Goal: Task Accomplishment & Management: Manage account settings

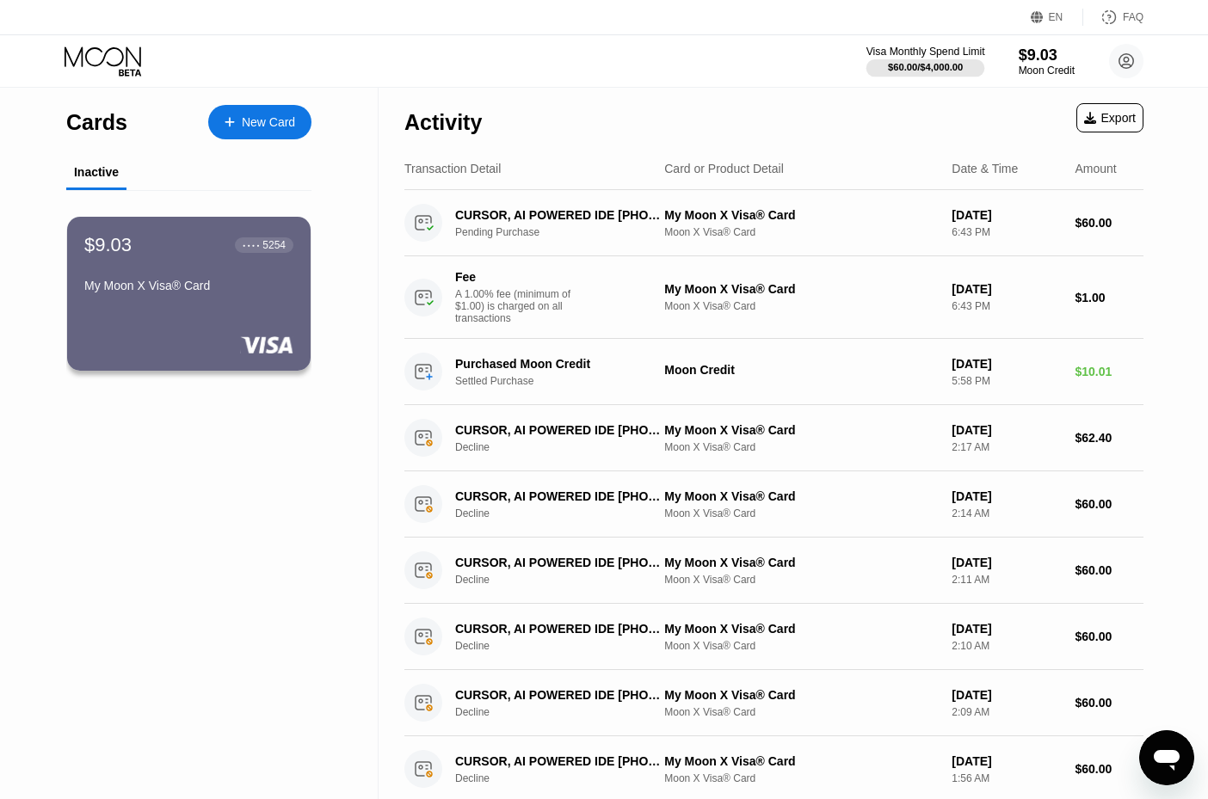
click at [902, 71] on div "$60.00 / $4,000.00" at bounding box center [925, 67] width 75 height 10
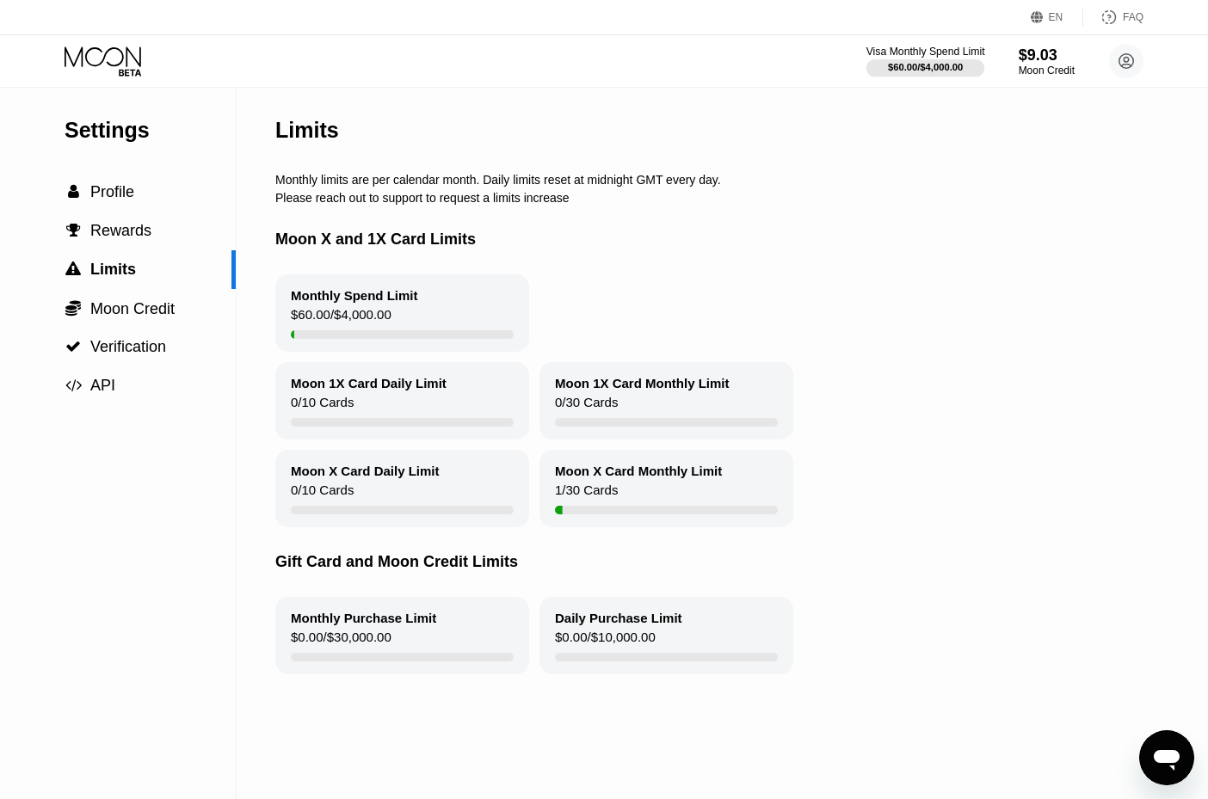
click at [912, 56] on div "Visa Monthly Spend Limit" at bounding box center [925, 52] width 119 height 12
click at [1063, 59] on div "$9.03" at bounding box center [1046, 55] width 58 height 18
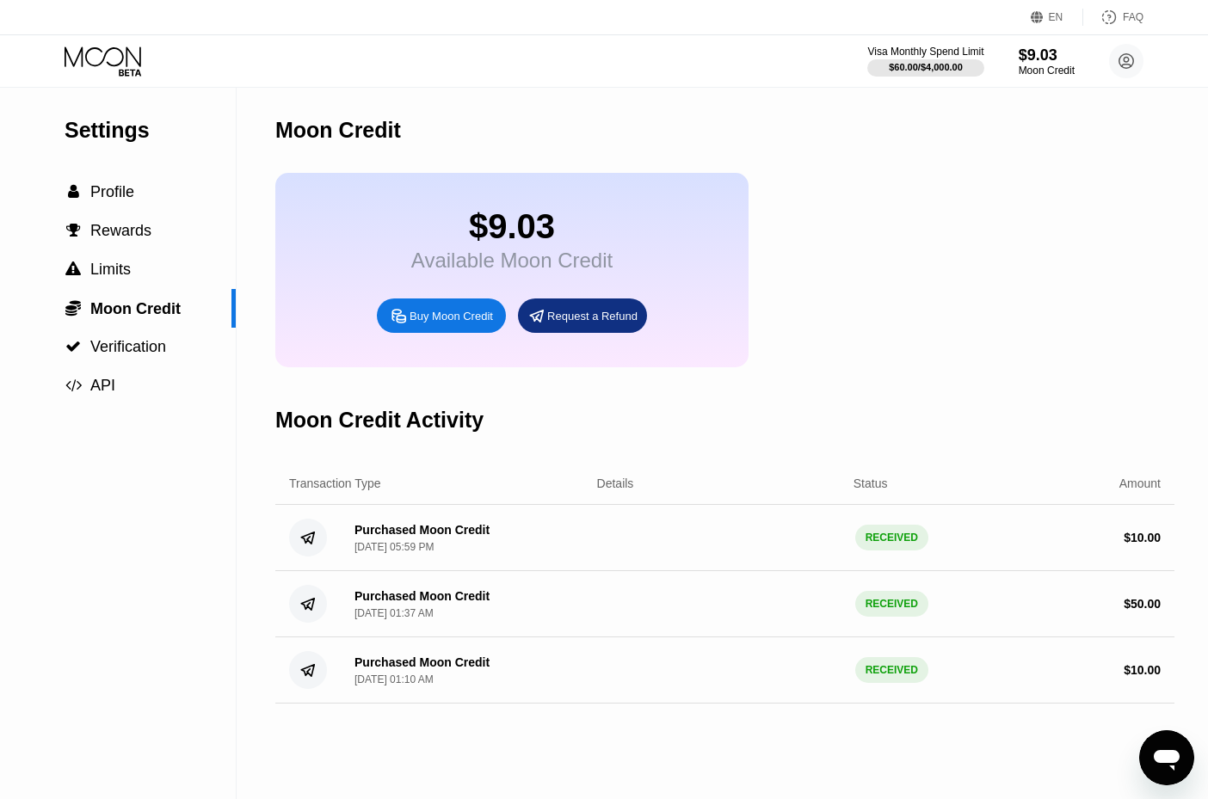
click at [1171, 747] on icon "Открыть окно обмена сообщениями" at bounding box center [1166, 757] width 31 height 31
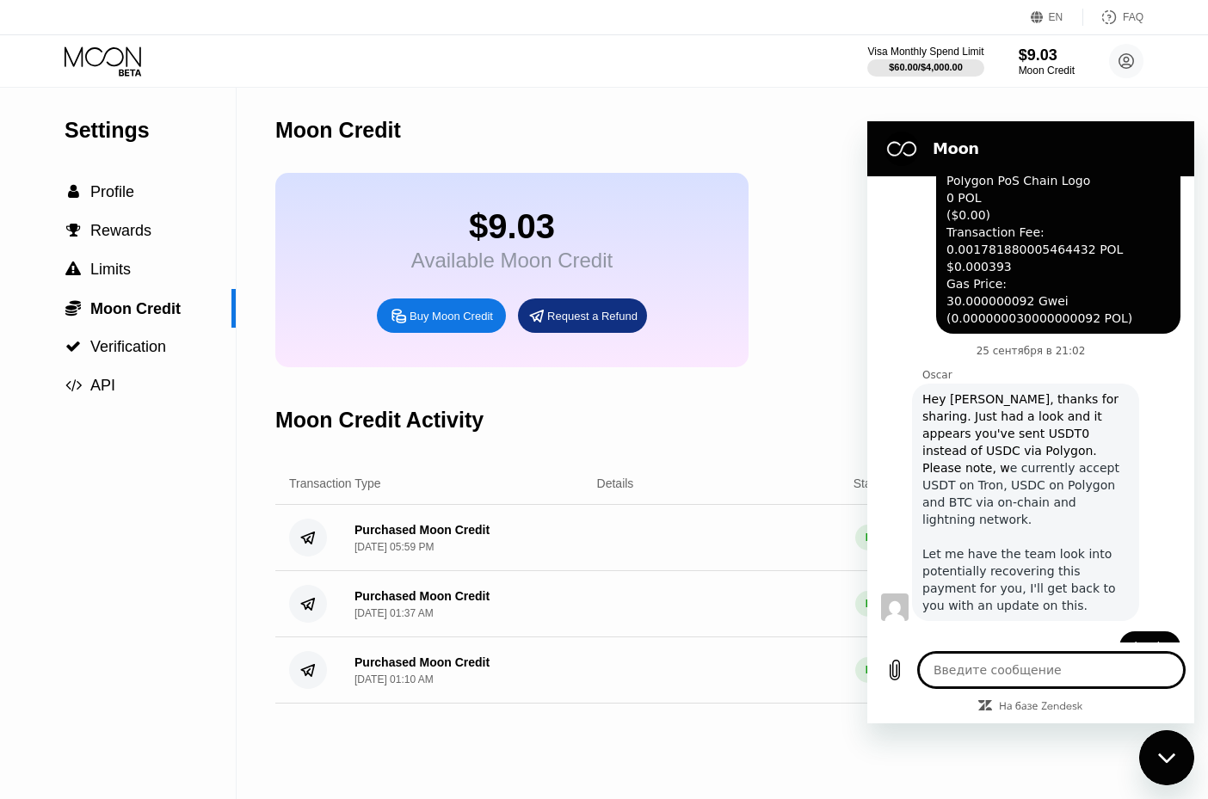
scroll to position [1527, 0]
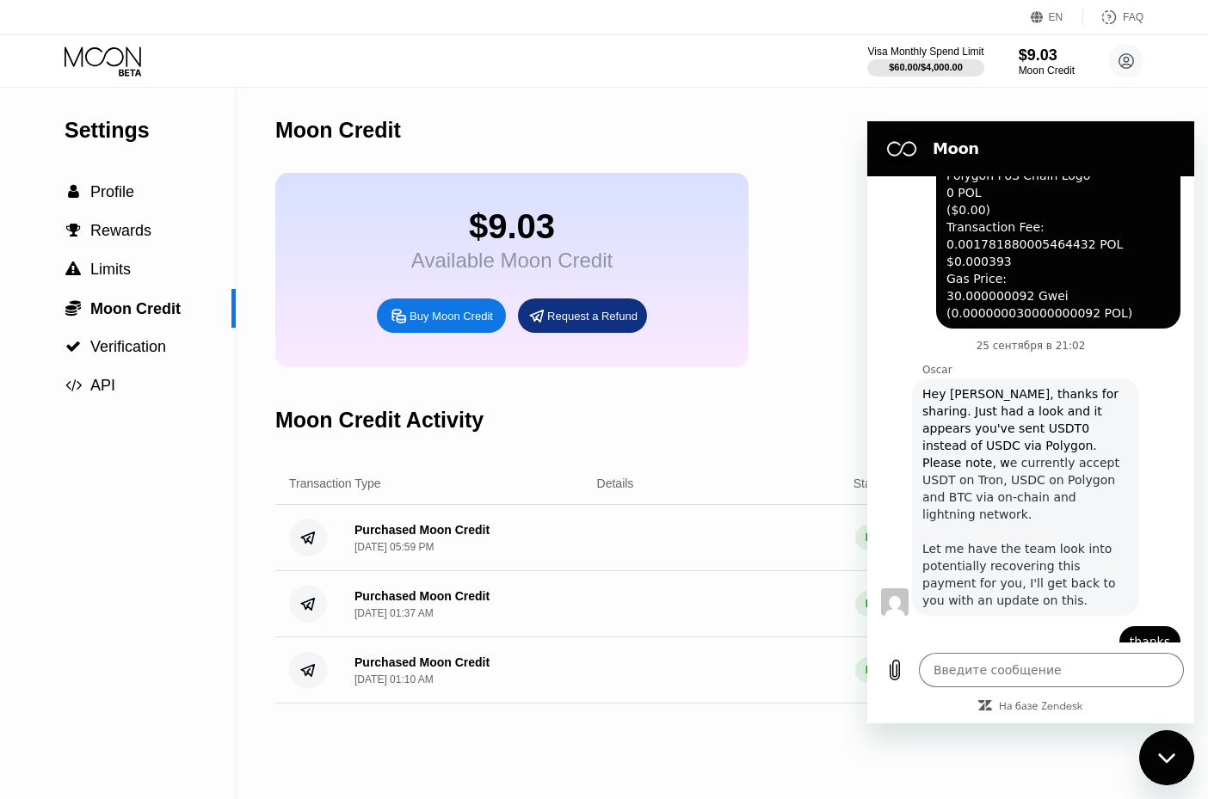
click at [827, 411] on div "Moon Credit Activity" at bounding box center [724, 420] width 899 height 85
click at [1158, 759] on icon "Закрыть окно обмена сообщениями" at bounding box center [1167, 758] width 18 height 11
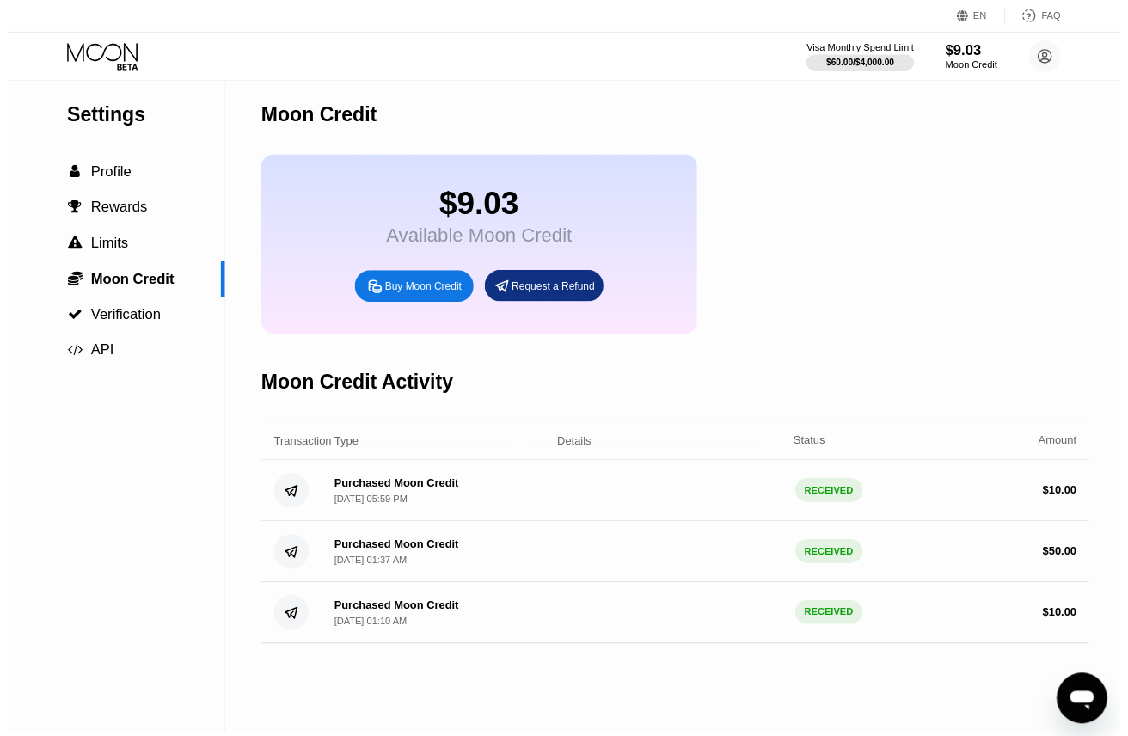
scroll to position [0, 0]
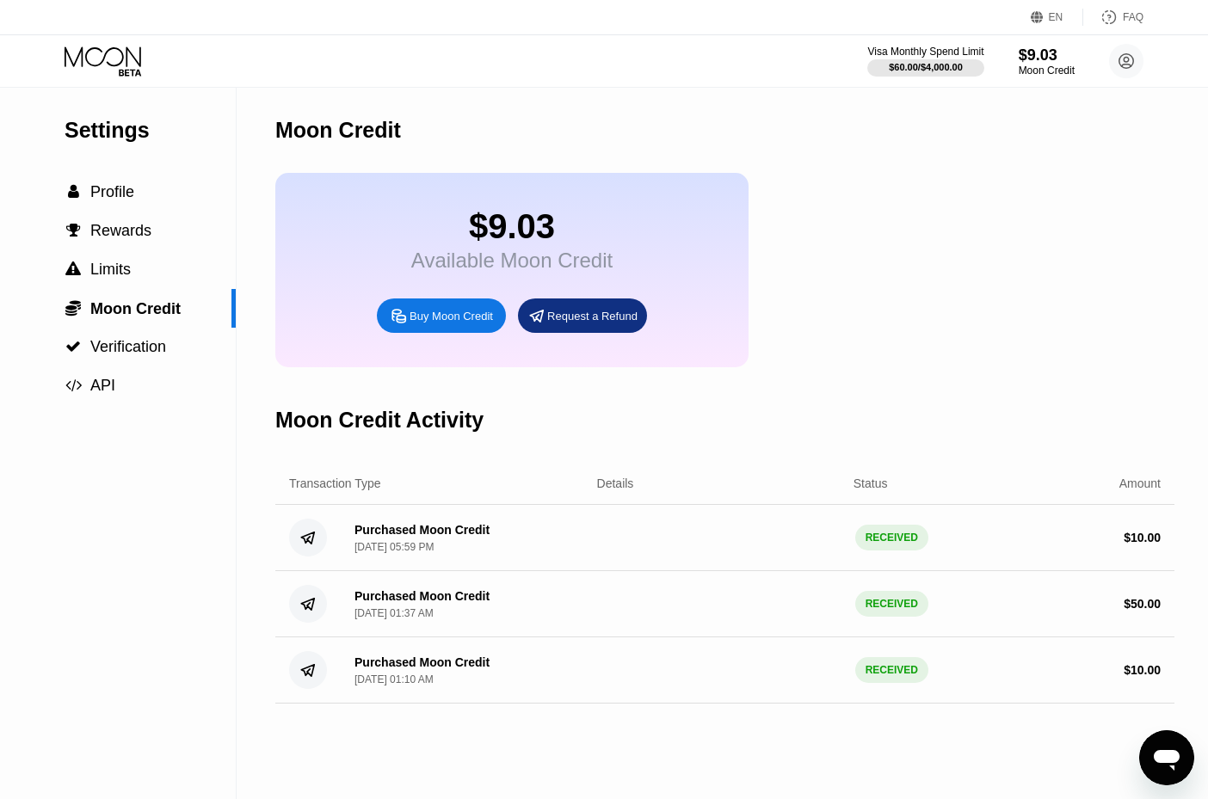
click at [936, 280] on div "$9.03 Available Moon Credit Buy Moon Credit Request a Refund" at bounding box center [724, 270] width 899 height 194
type textarea "x"
click at [429, 331] on div "Buy Moon Credit" at bounding box center [441, 315] width 129 height 34
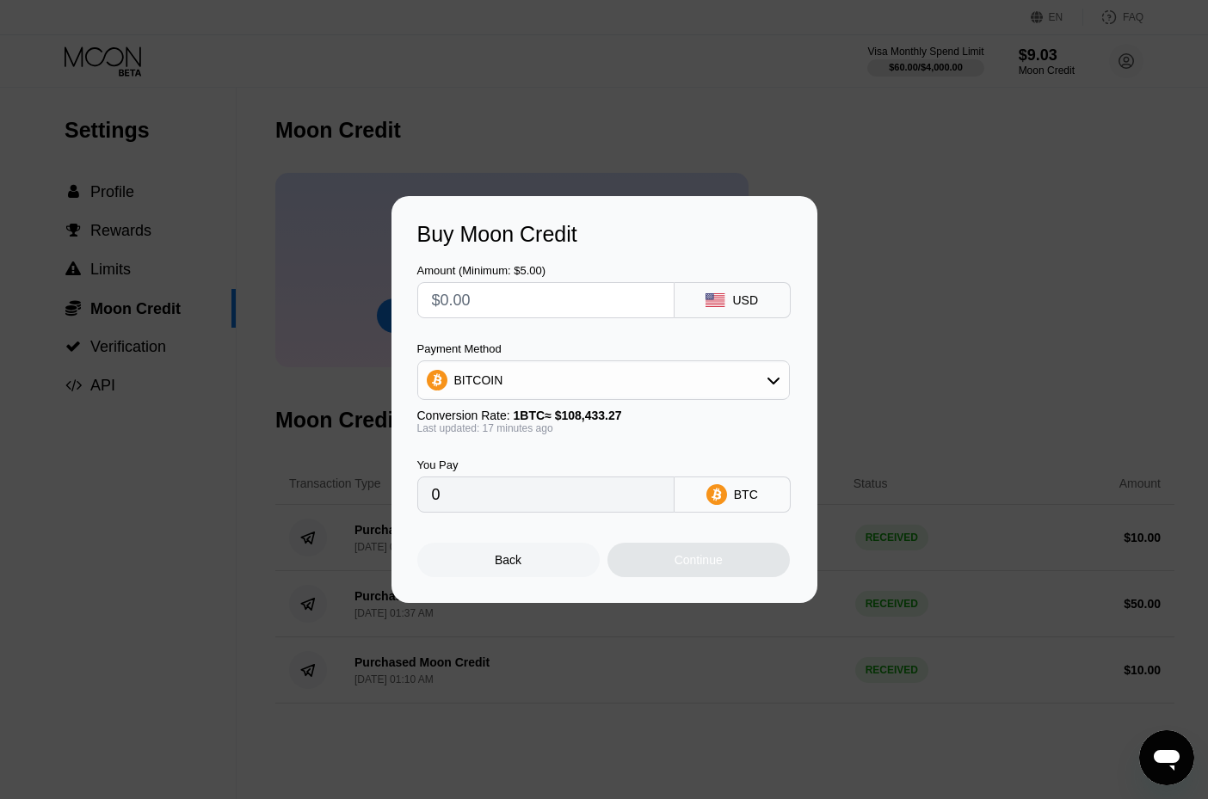
click at [450, 303] on input "text" at bounding box center [546, 300] width 228 height 34
type input "$1"
type input "0.00000921"
type input "$10"
type input "0.00009207"
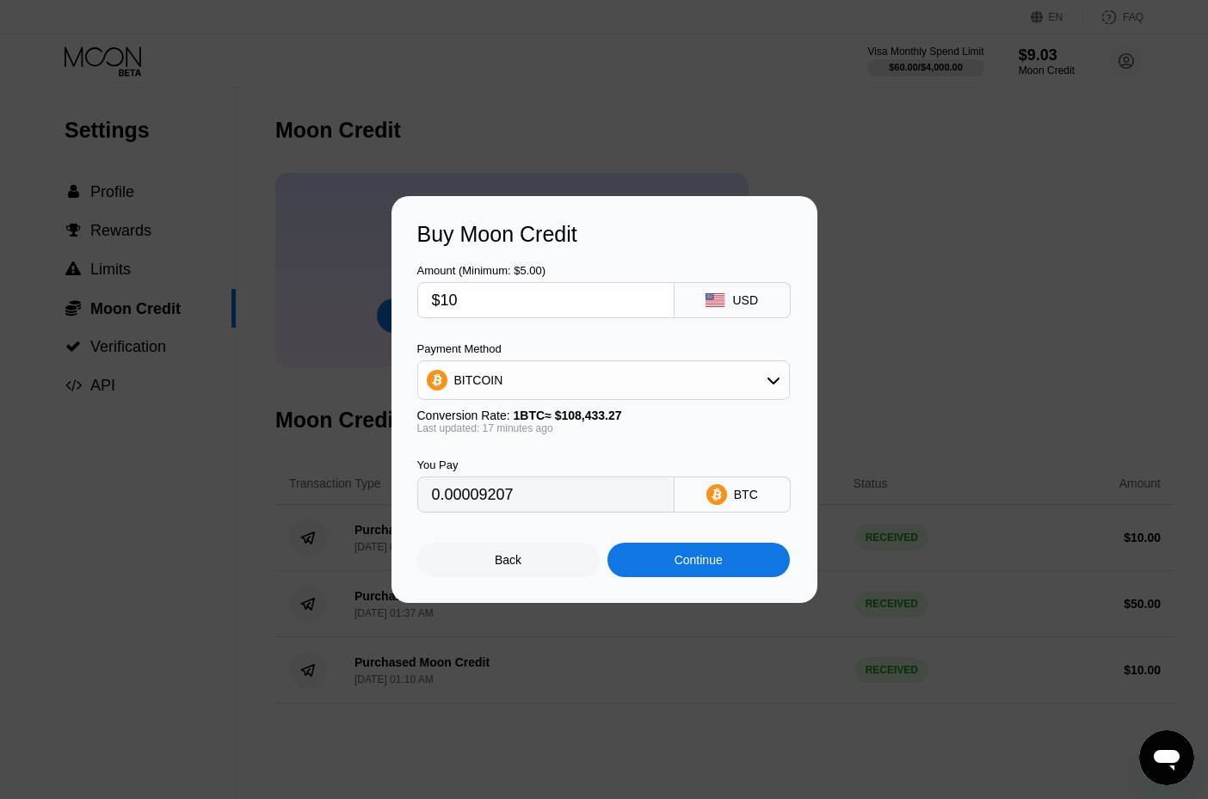
type input "$100"
type input "0.00092064"
type input "$100"
click at [661, 564] on div "Continue" at bounding box center [698, 560] width 182 height 34
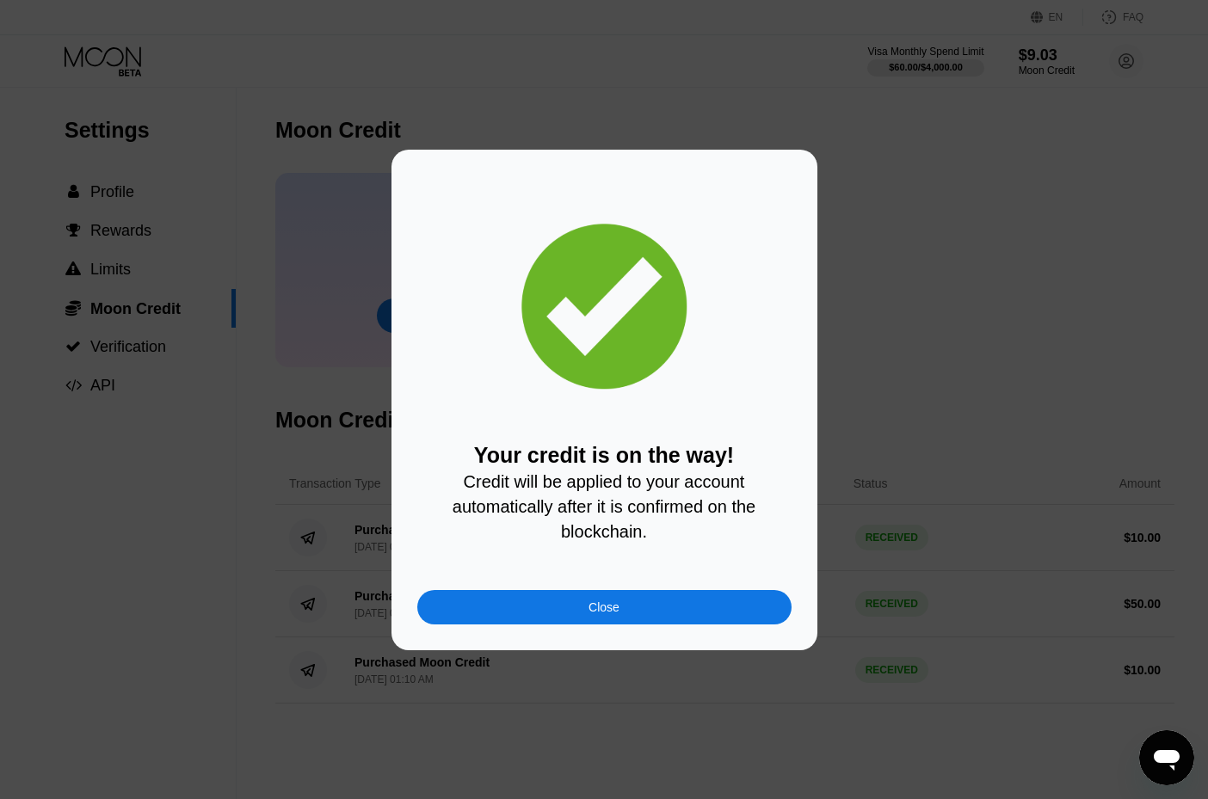
click at [644, 605] on div "Close" at bounding box center [604, 607] width 374 height 34
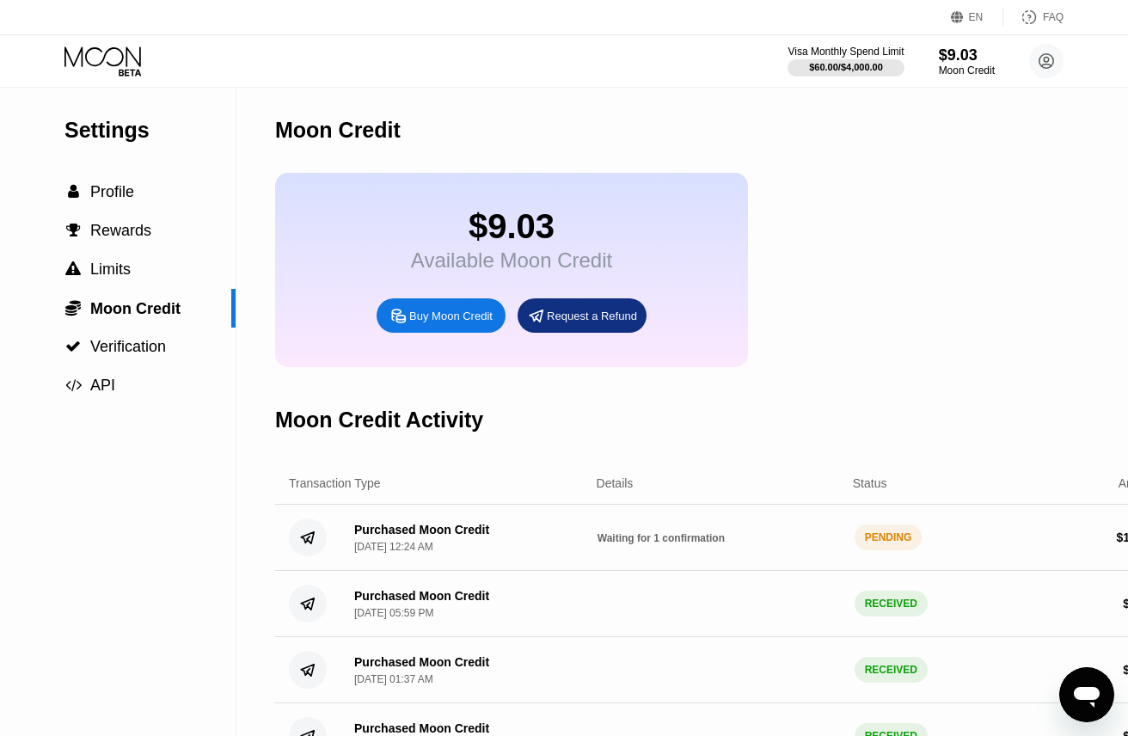
type textarea "x"
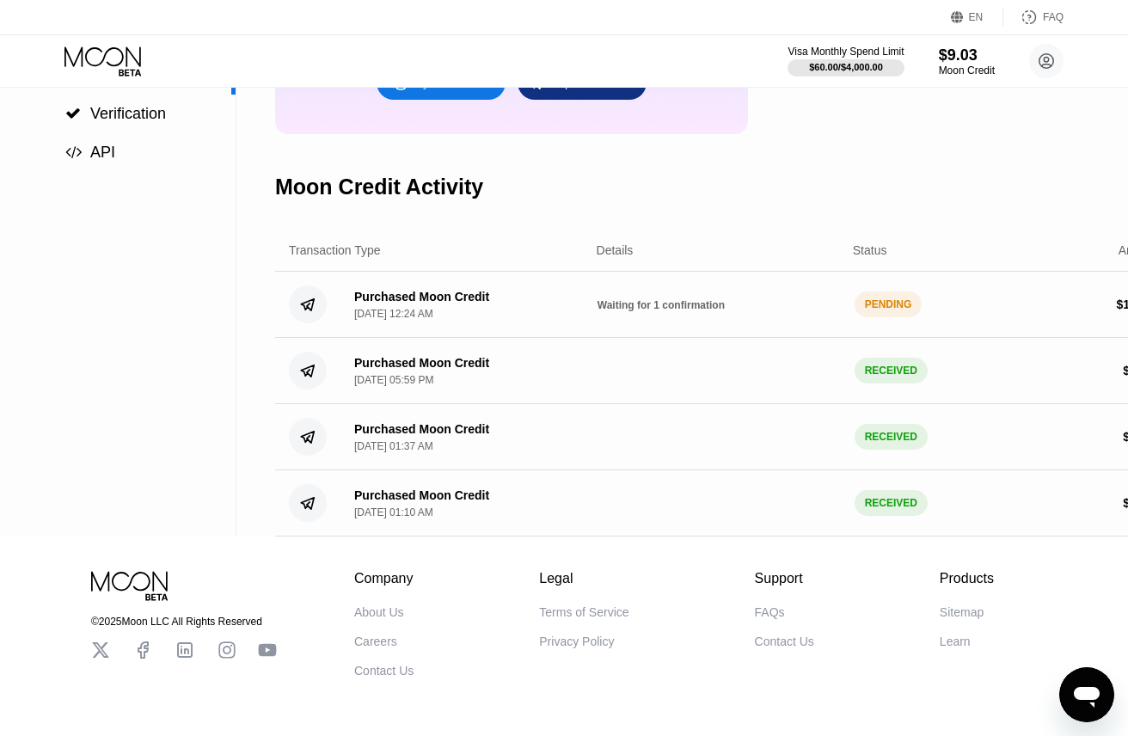
scroll to position [290, 0]
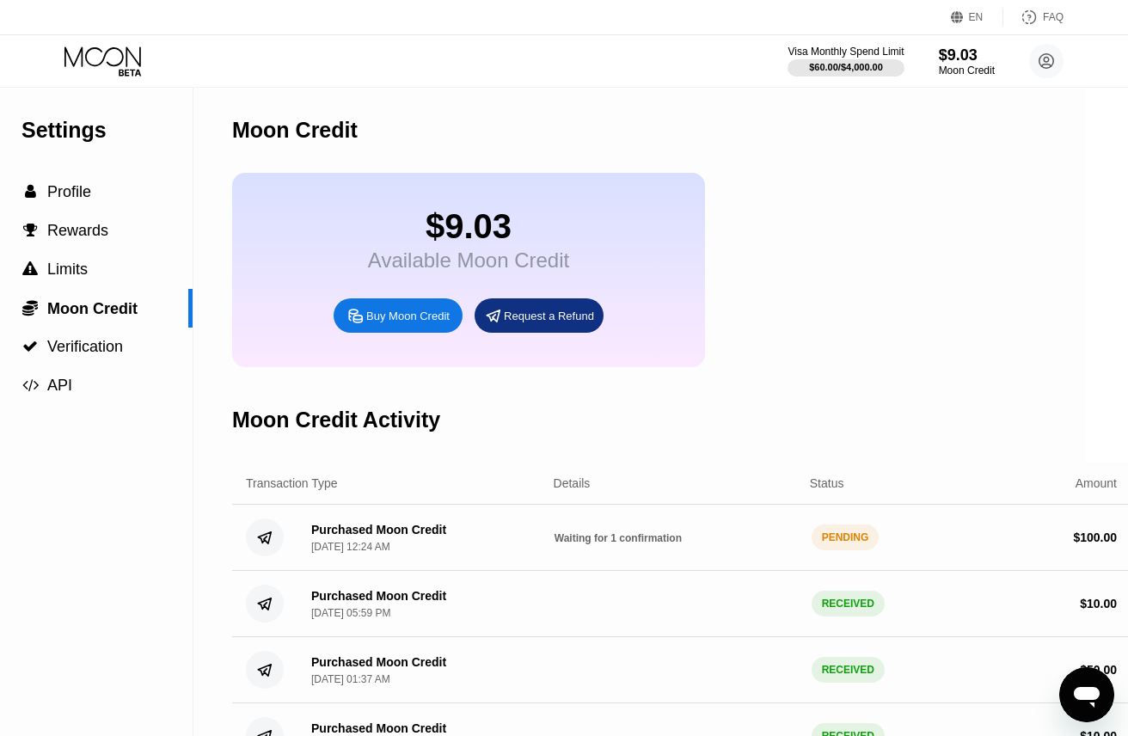
scroll to position [0, 46]
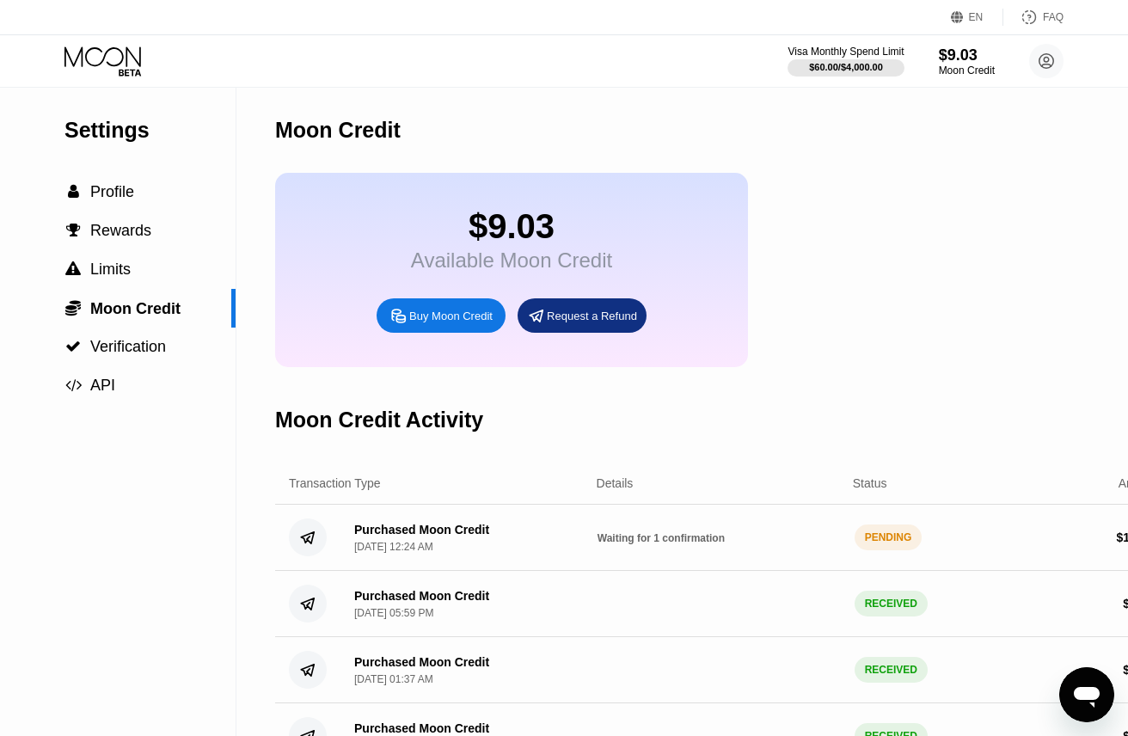
click at [626, 541] on span "Waiting for 1 confirmation" at bounding box center [661, 538] width 127 height 12
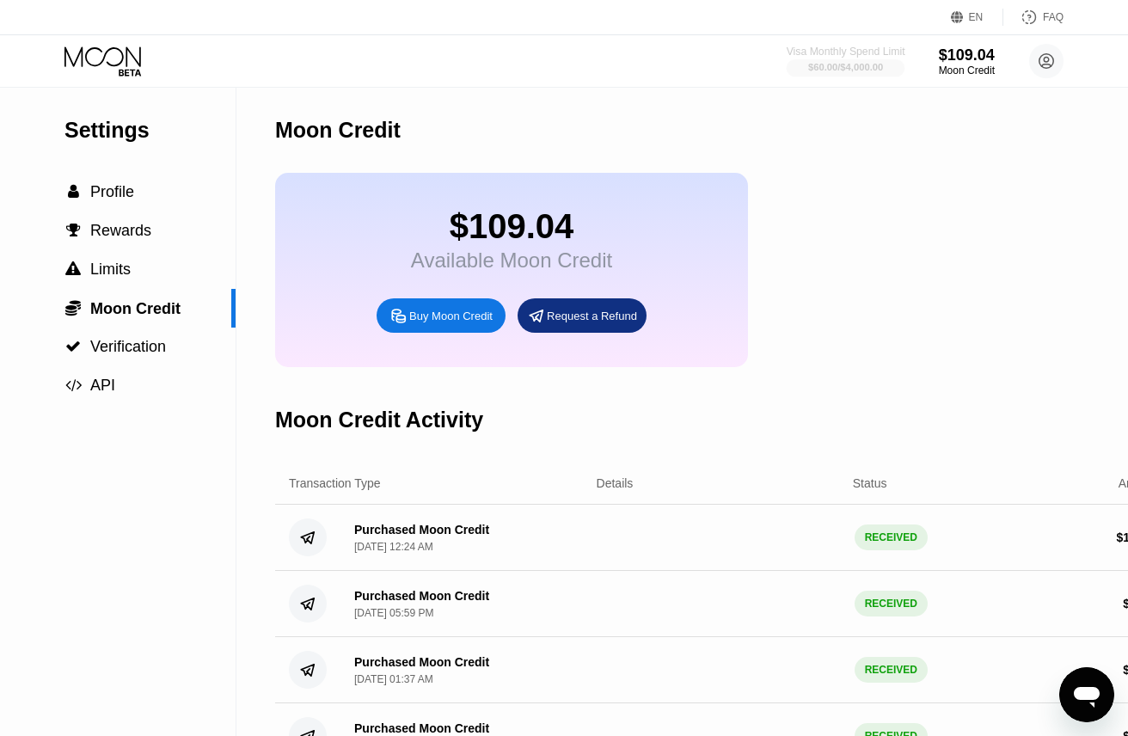
click at [818, 67] on div "$60.00 / $4,000.00" at bounding box center [845, 67] width 75 height 10
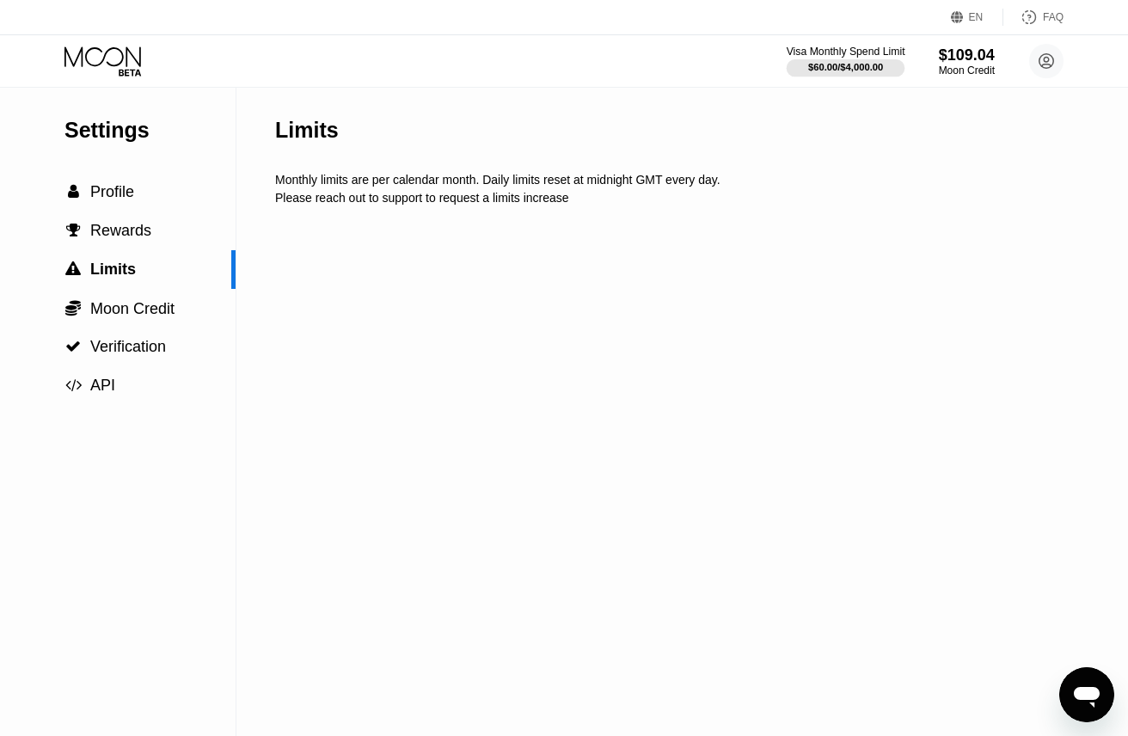
click at [824, 49] on div "Visa Monthly Spend Limit" at bounding box center [846, 52] width 119 height 12
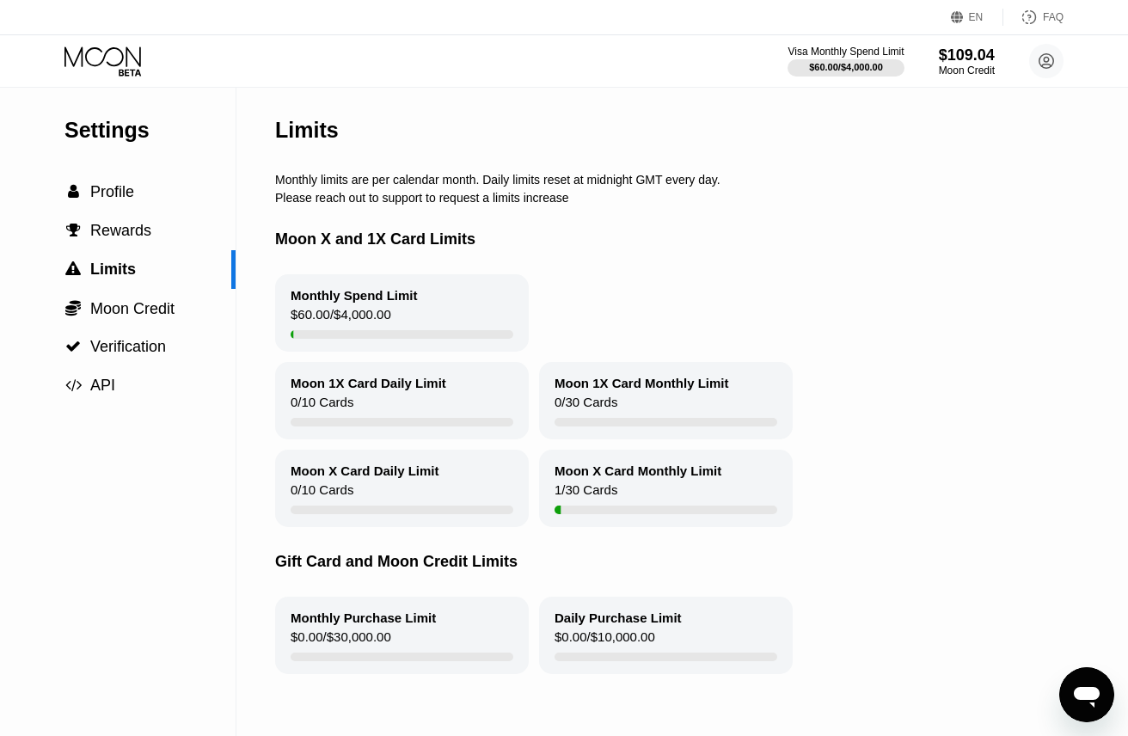
click at [332, 624] on div "Monthly Purchase Limit" at bounding box center [363, 618] width 145 height 15
click at [1048, 51] on circle at bounding box center [1047, 61] width 34 height 34
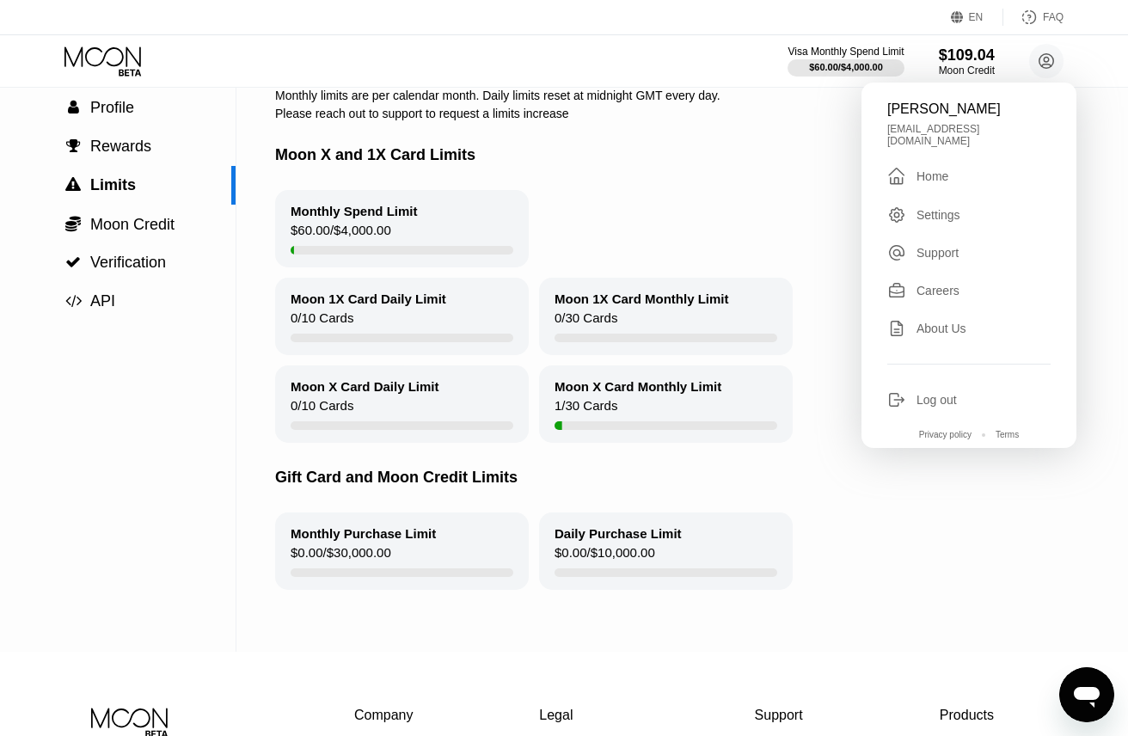
scroll to position [87, 0]
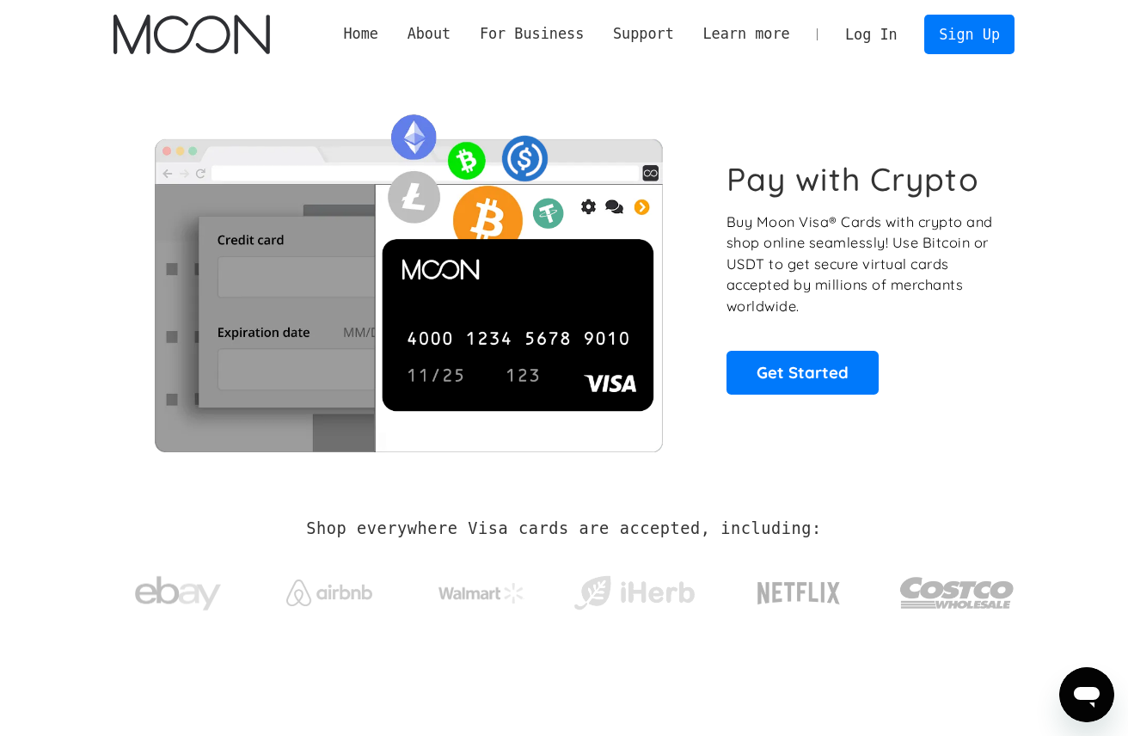
click at [862, 43] on link "Log In" at bounding box center [871, 34] width 81 height 38
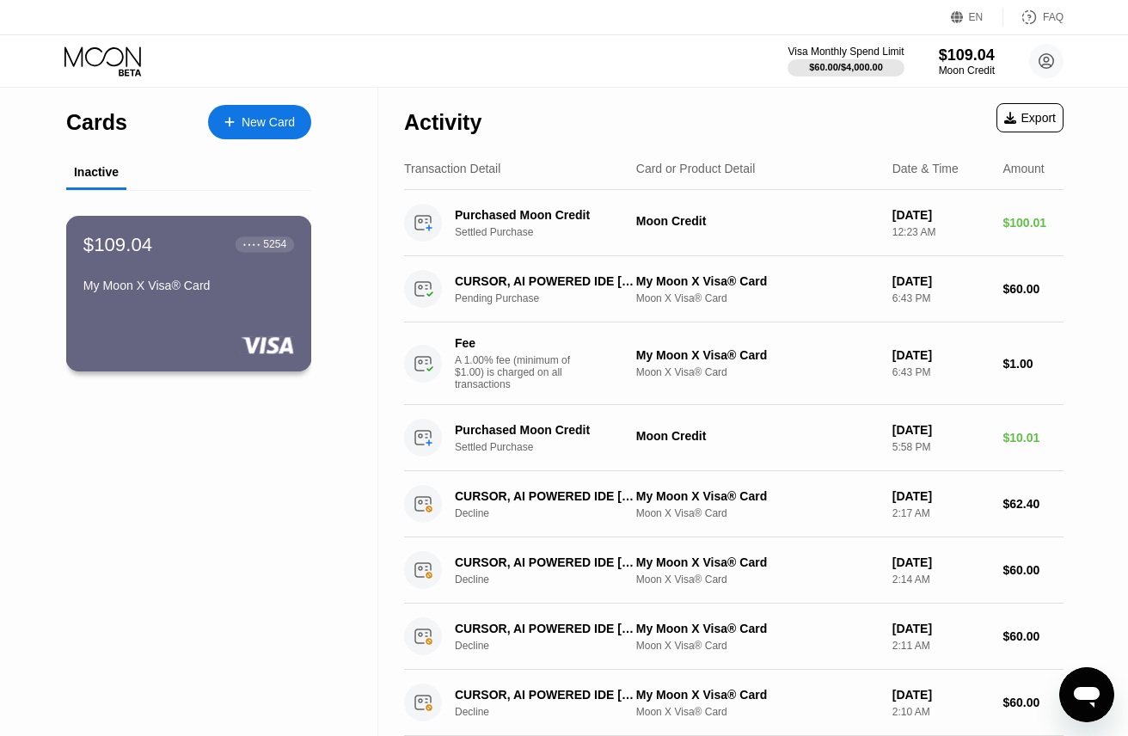
click at [244, 251] on div "● ● ● ● 5254" at bounding box center [265, 244] width 59 height 15
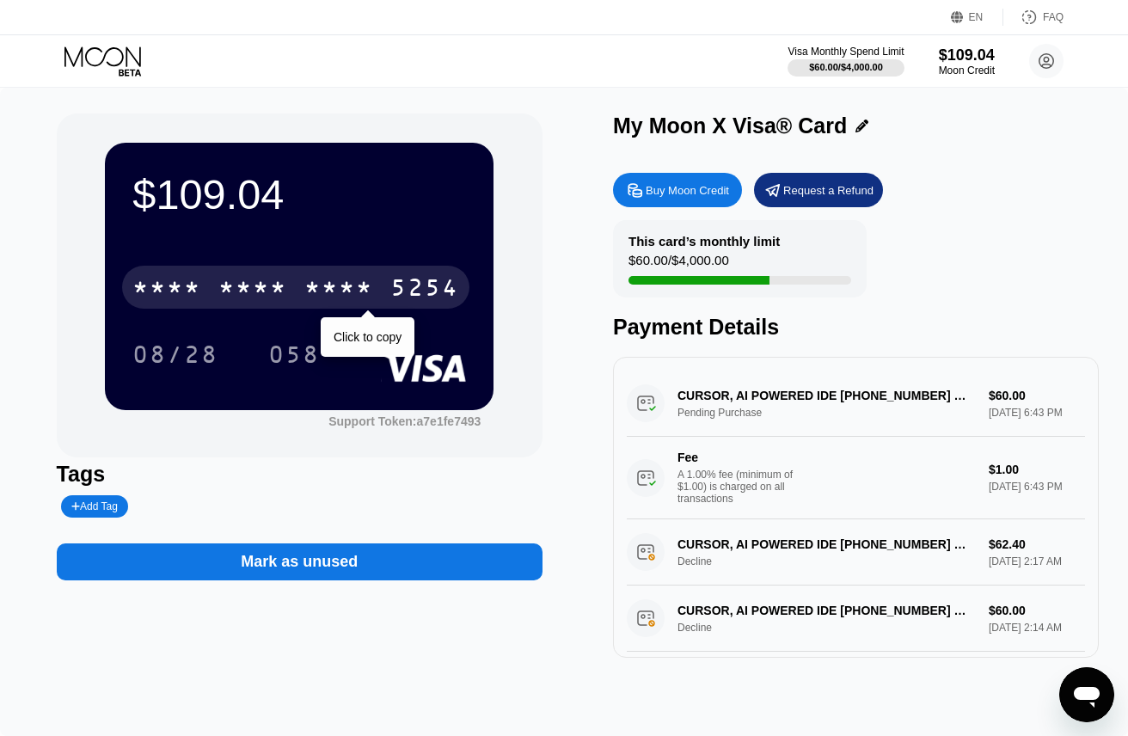
click at [403, 287] on div "5254" at bounding box center [424, 290] width 69 height 28
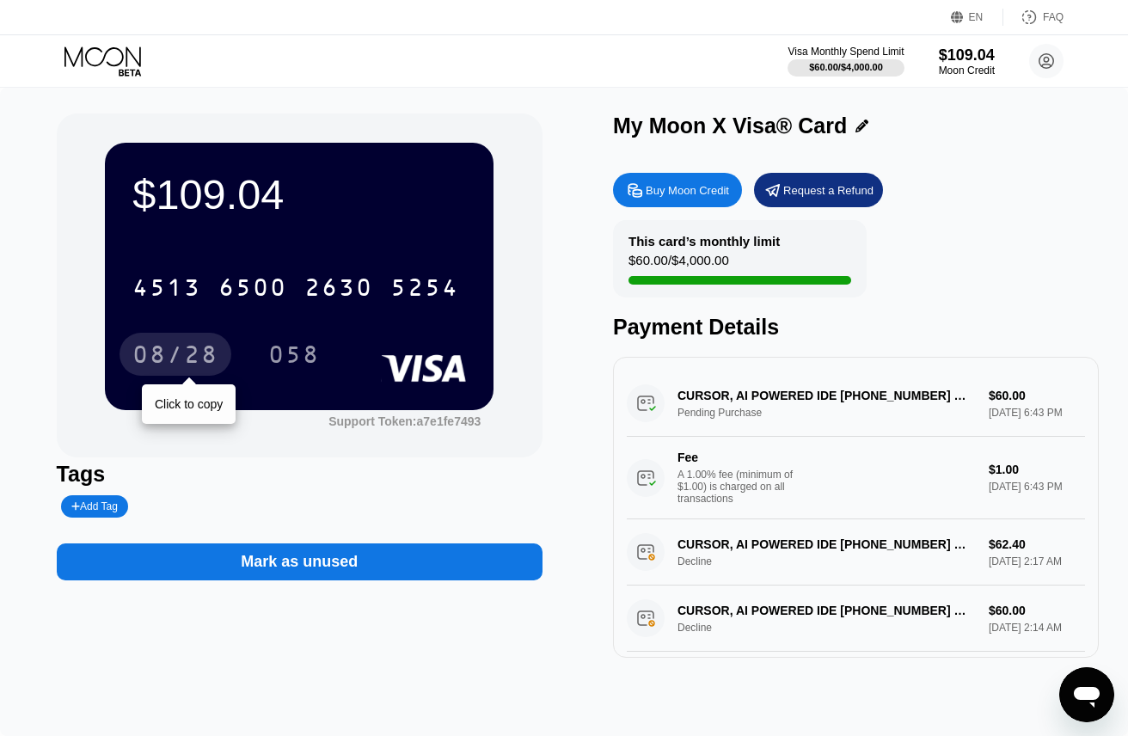
click at [192, 355] on div "08/28" at bounding box center [175, 357] width 86 height 28
